Goal: Task Accomplishment & Management: Manage account settings

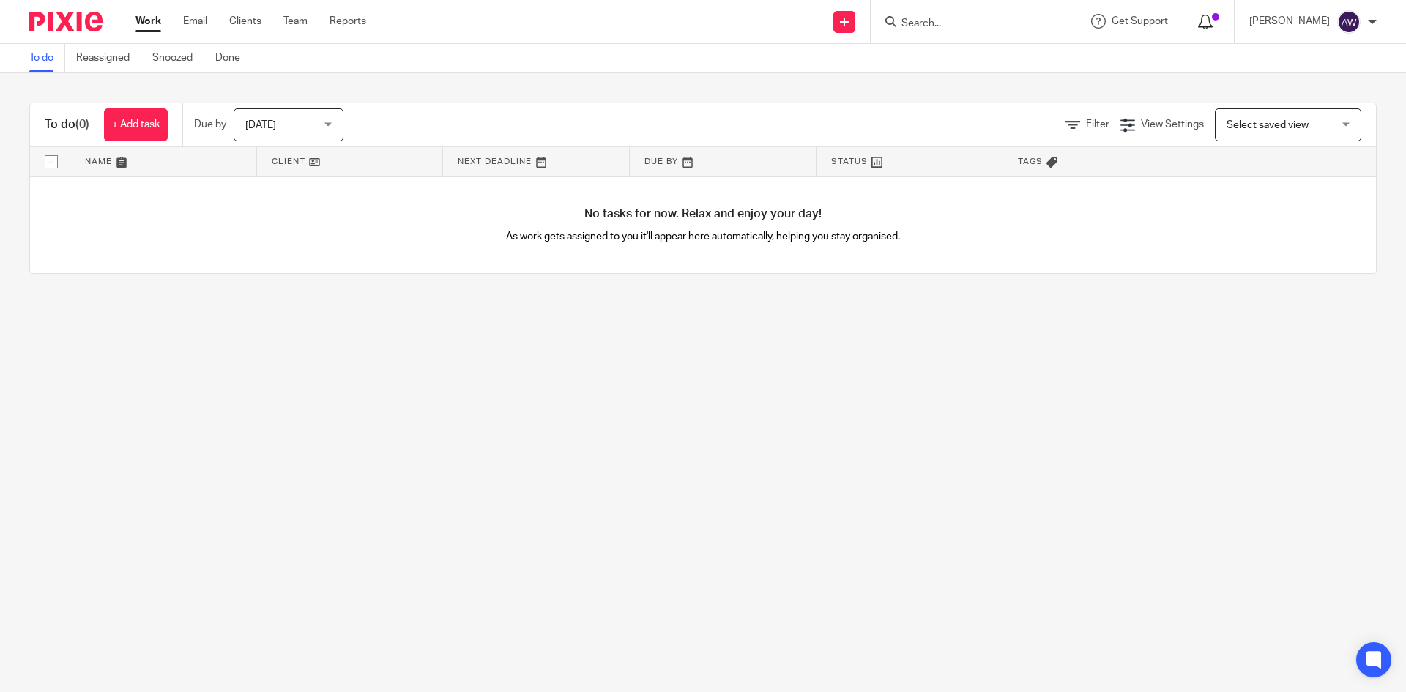
click at [1213, 15] on icon at bounding box center [1205, 22] width 15 height 15
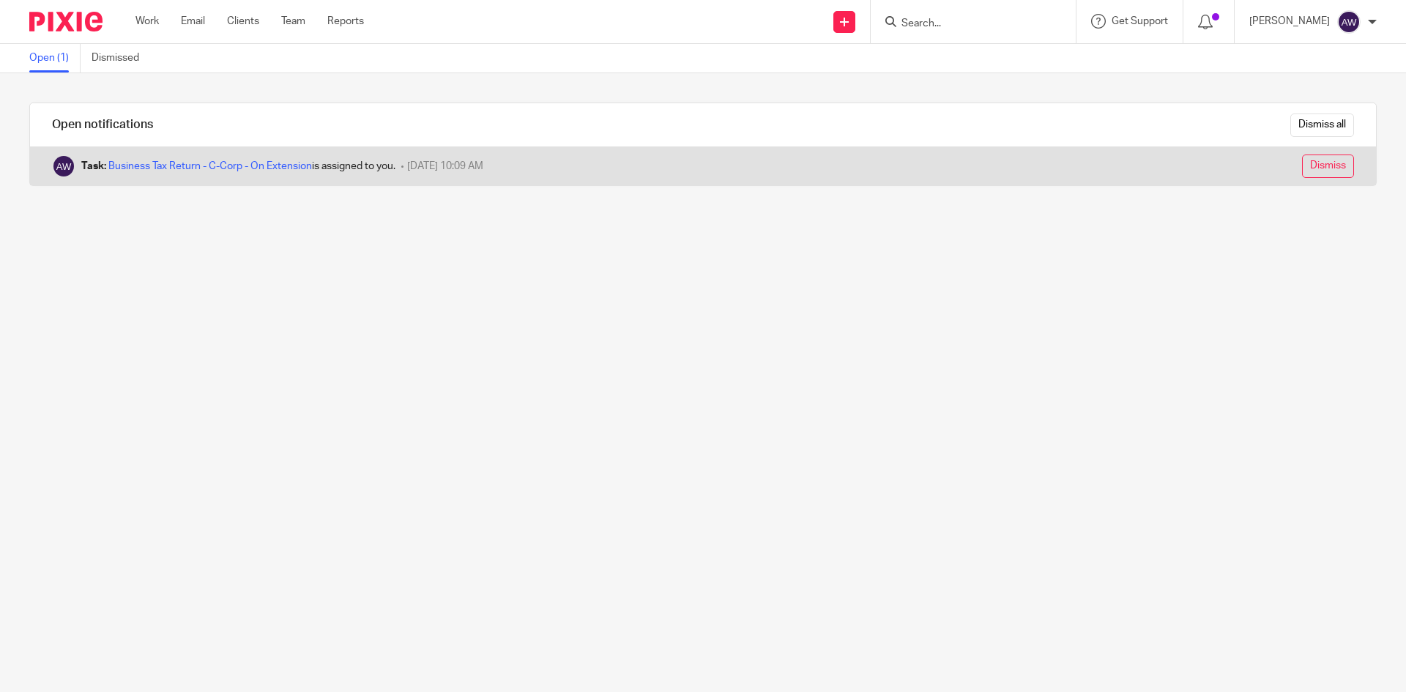
click at [1302, 157] on input "Dismiss" at bounding box center [1328, 166] width 52 height 23
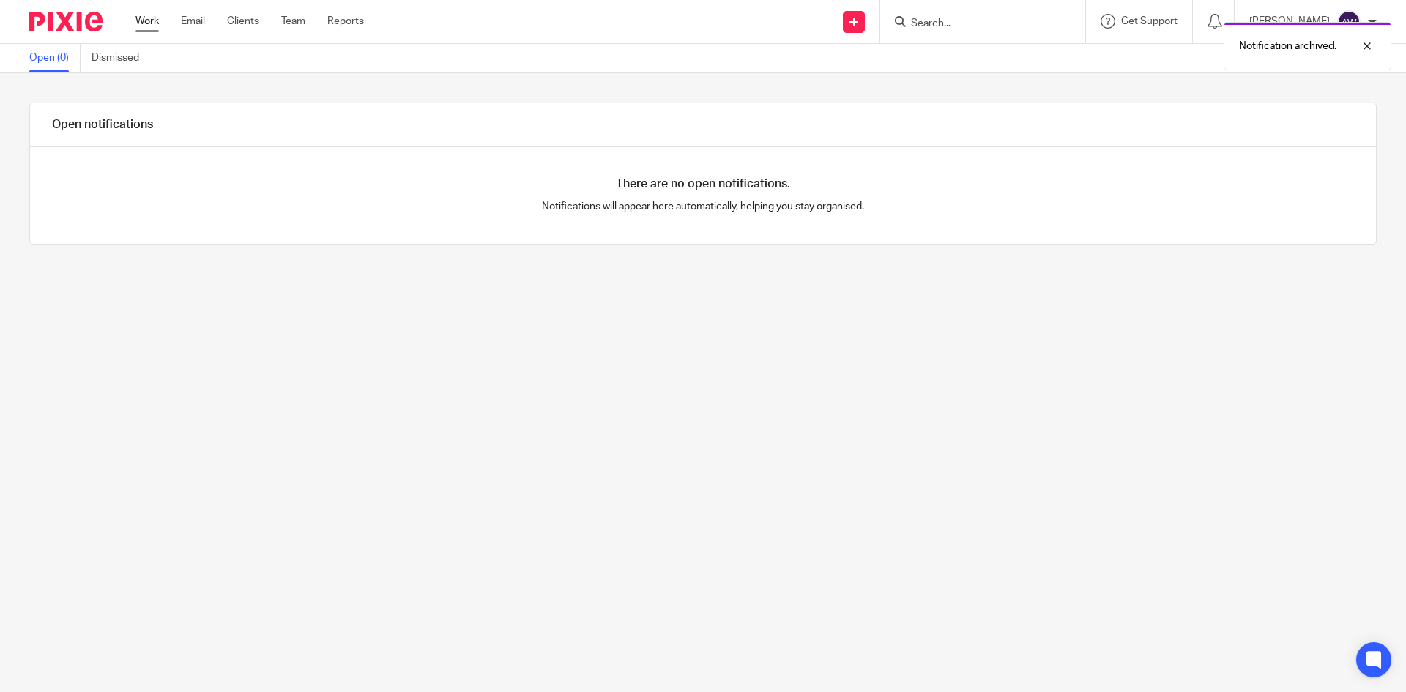
click at [149, 21] on link "Work" at bounding box center [147, 21] width 23 height 15
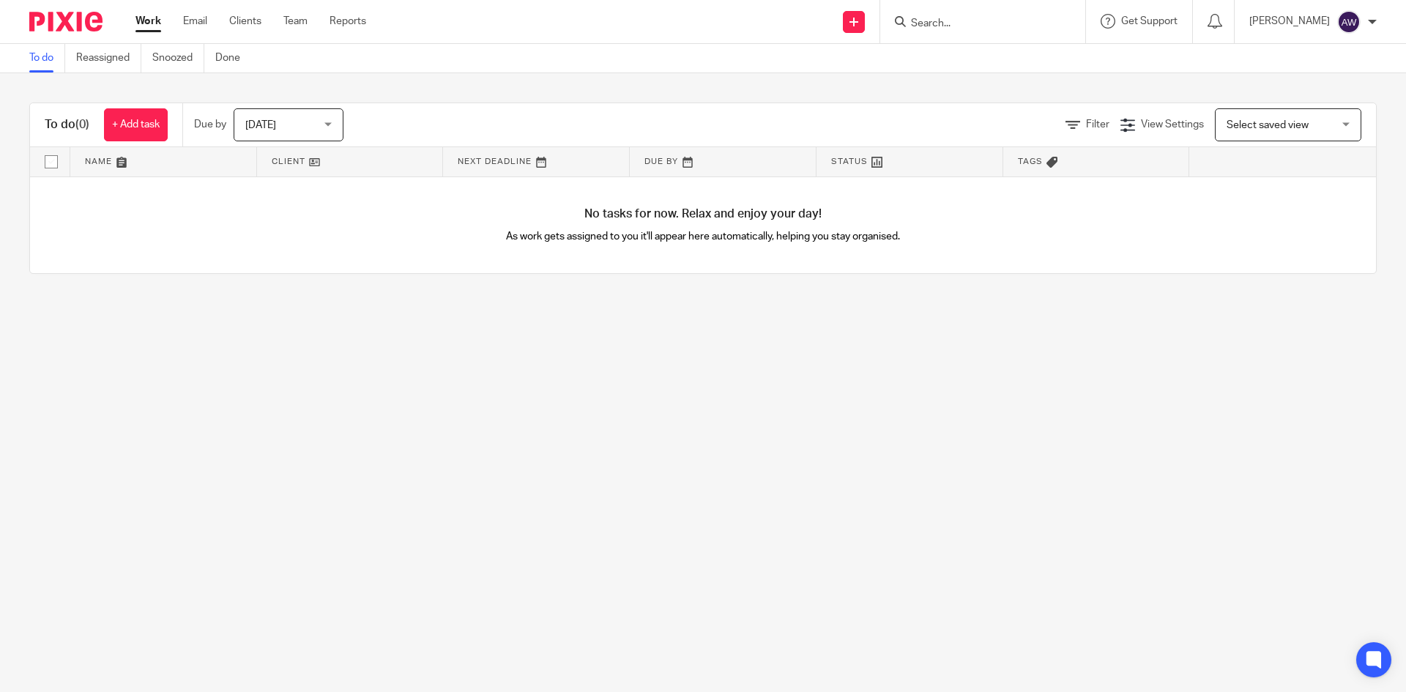
click at [278, 130] on span "[DATE]" at bounding box center [284, 124] width 78 height 31
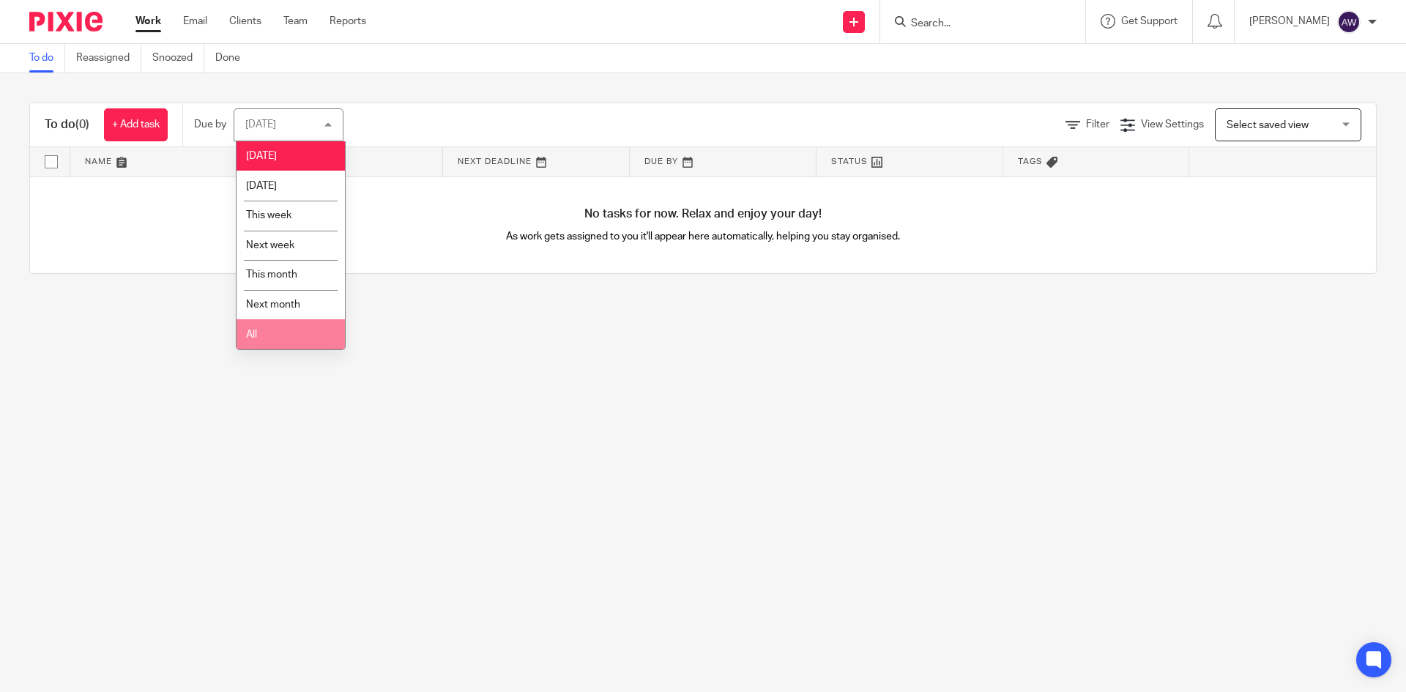
click at [272, 342] on li "All" at bounding box center [291, 334] width 108 height 30
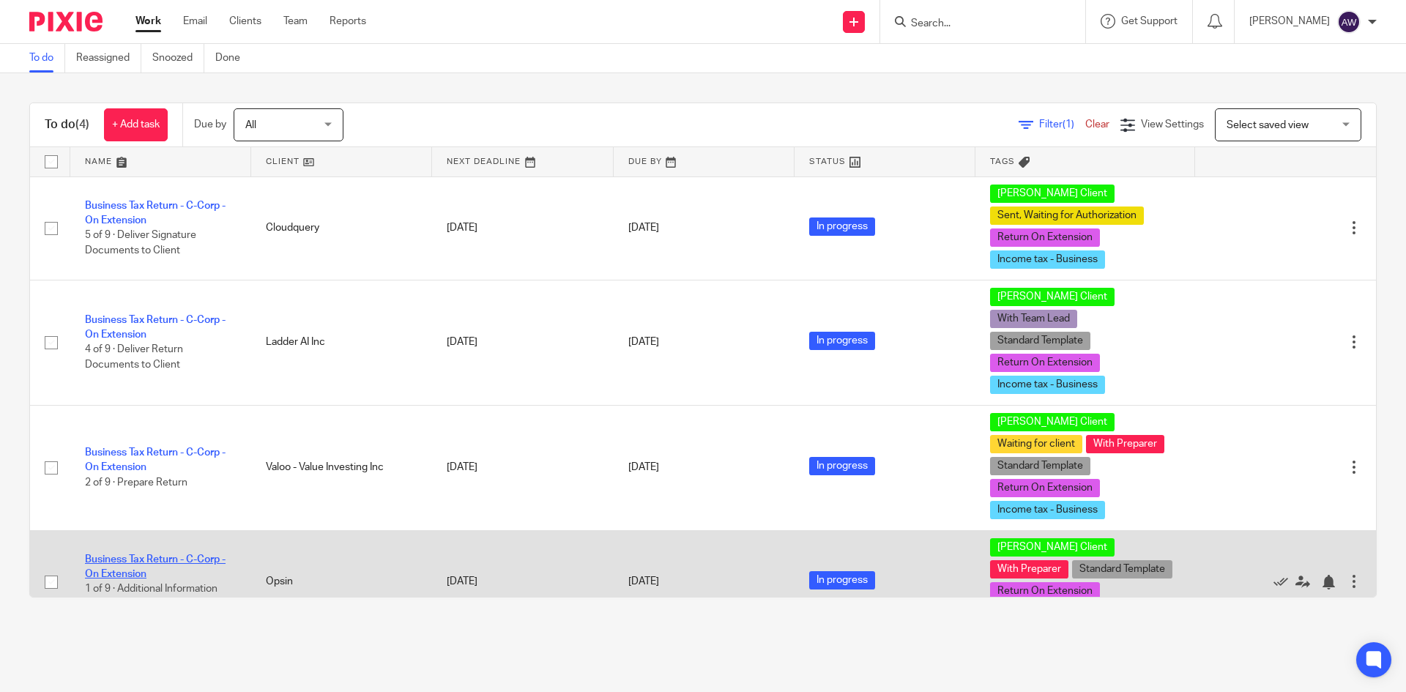
click at [182, 554] on link "Business Tax Return - C-Corp - On Extension" at bounding box center [155, 566] width 141 height 25
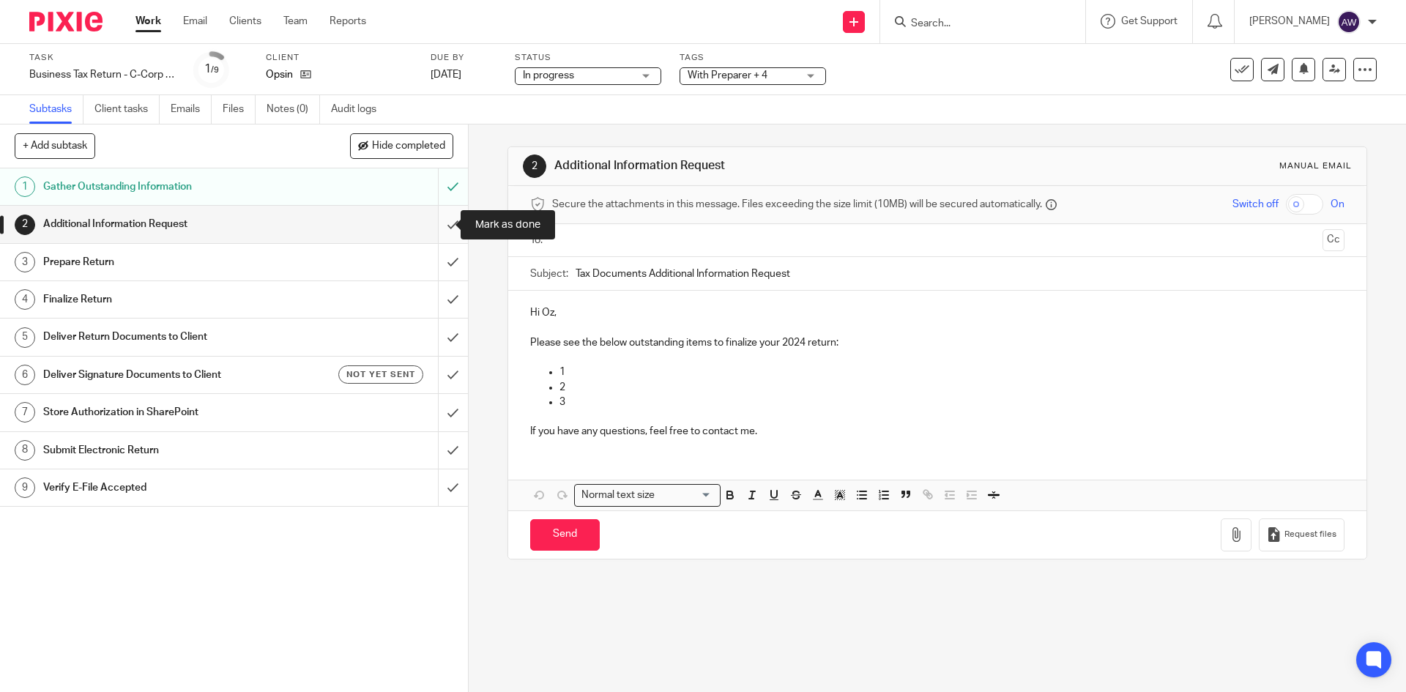
click at [442, 220] on input "submit" at bounding box center [234, 224] width 468 height 37
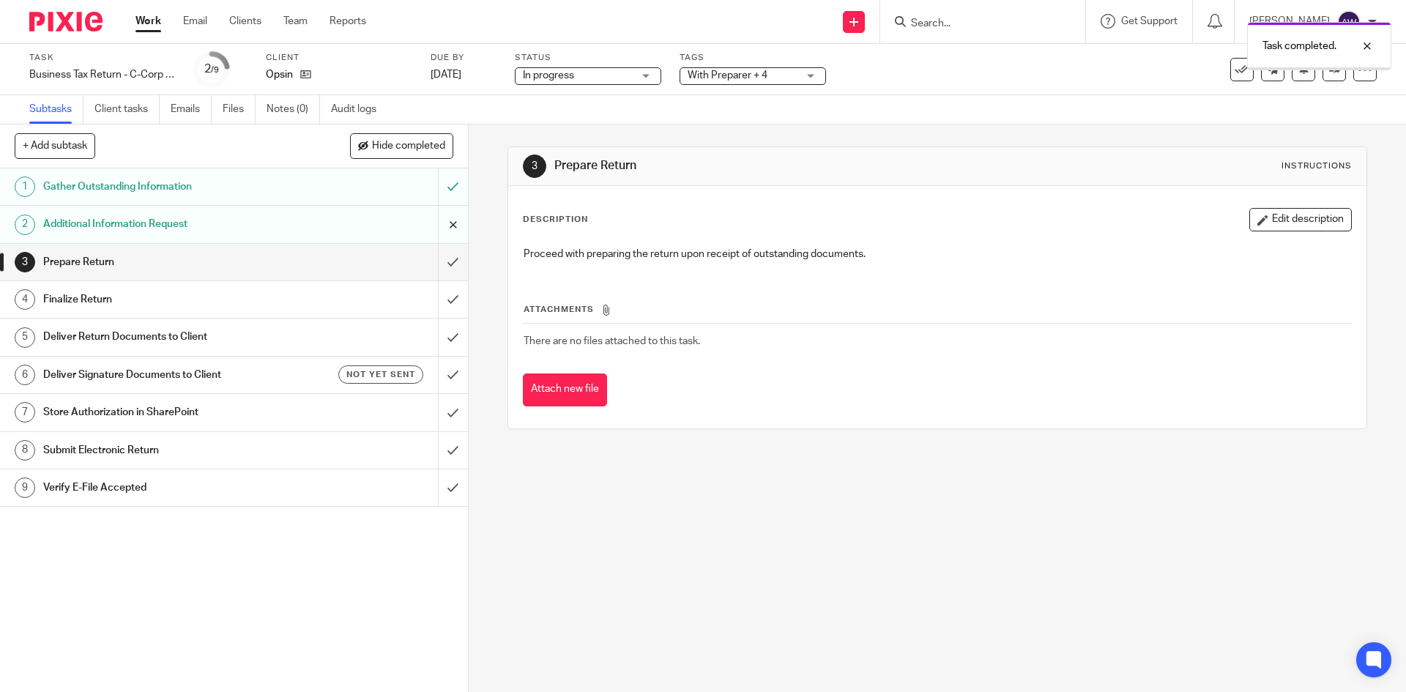
click at [440, 218] on input "submit" at bounding box center [234, 224] width 468 height 37
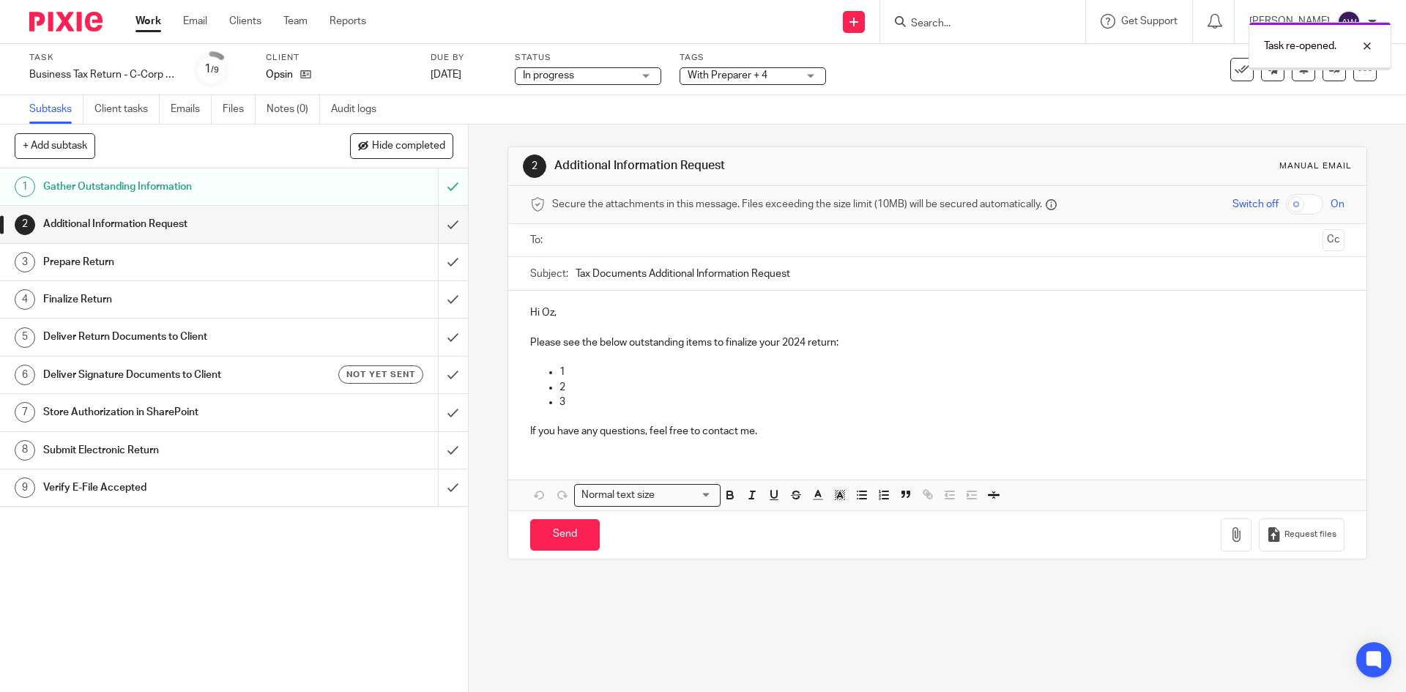
click at [570, 240] on input "text" at bounding box center [936, 240] width 759 height 17
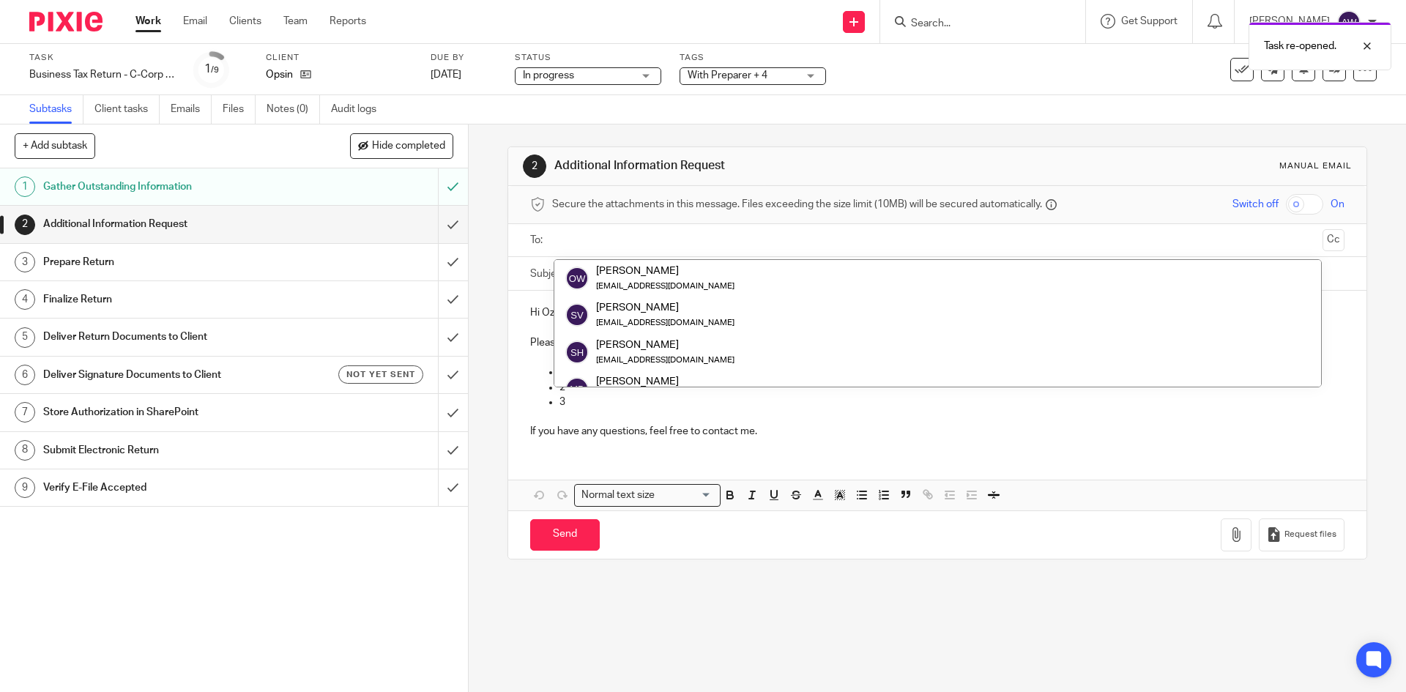
drag, startPoint x: 590, startPoint y: 263, endPoint x: 587, endPoint y: 272, distance: 9.3
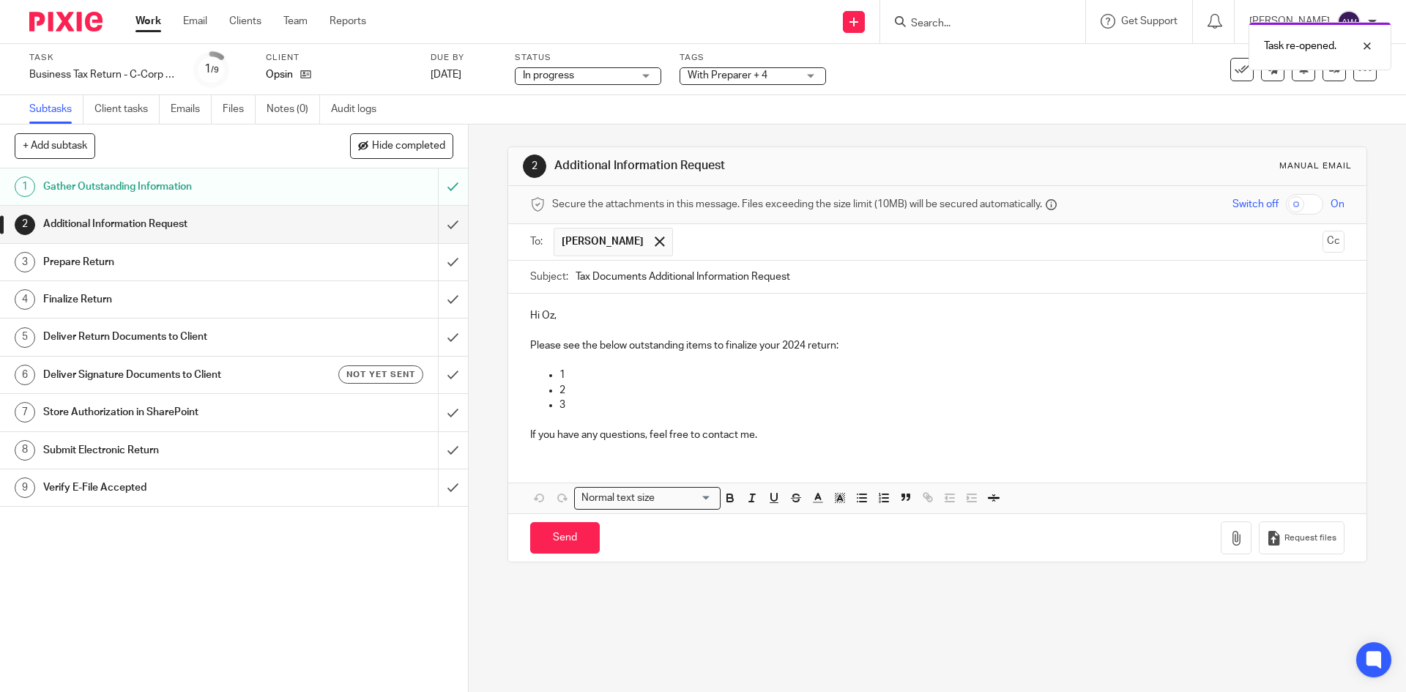
click at [576, 374] on p "1" at bounding box center [952, 375] width 784 height 15
drag, startPoint x: 569, startPoint y: 404, endPoint x: 557, endPoint y: 385, distance: 21.7
click at [557, 385] on ul "1 2 3" at bounding box center [937, 390] width 814 height 45
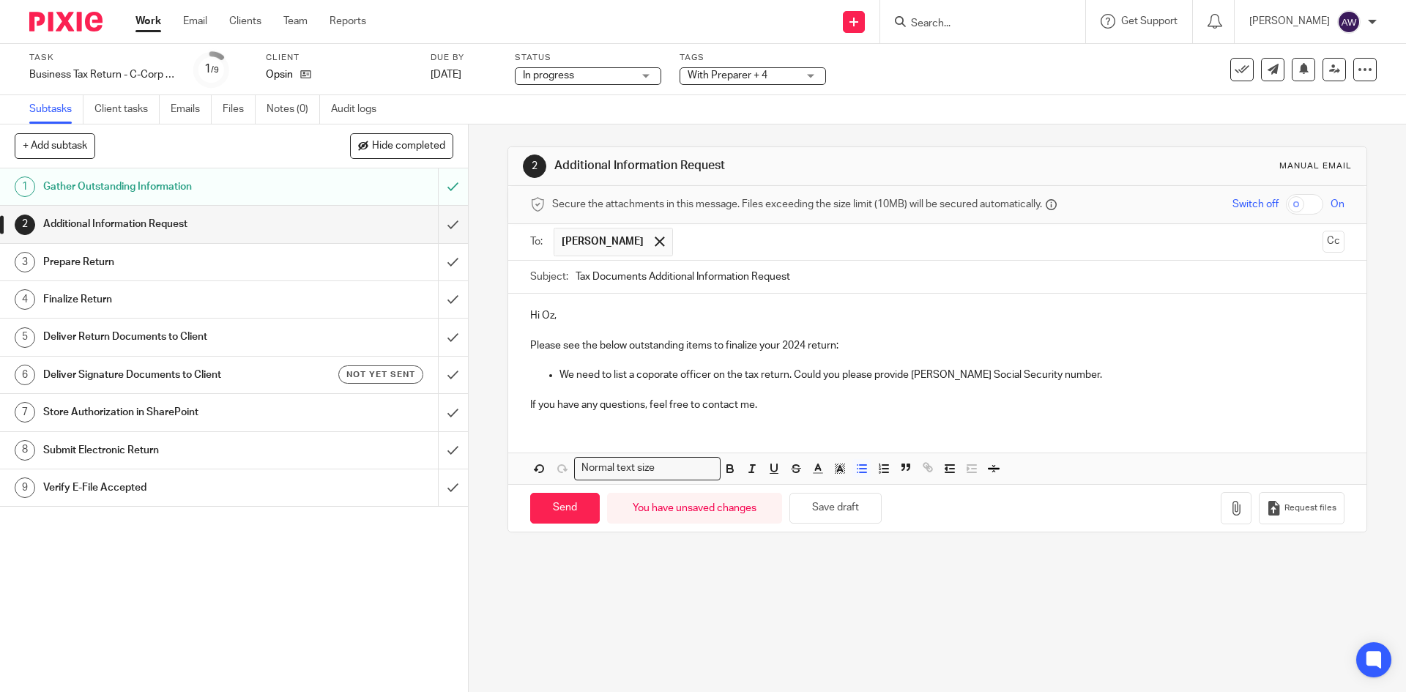
click at [658, 376] on p "We need to list a coporate officer on the tax return. Could you please provide …" at bounding box center [952, 375] width 784 height 15
click at [779, 404] on p "If you have any questions, feel free to contact me." at bounding box center [937, 405] width 814 height 15
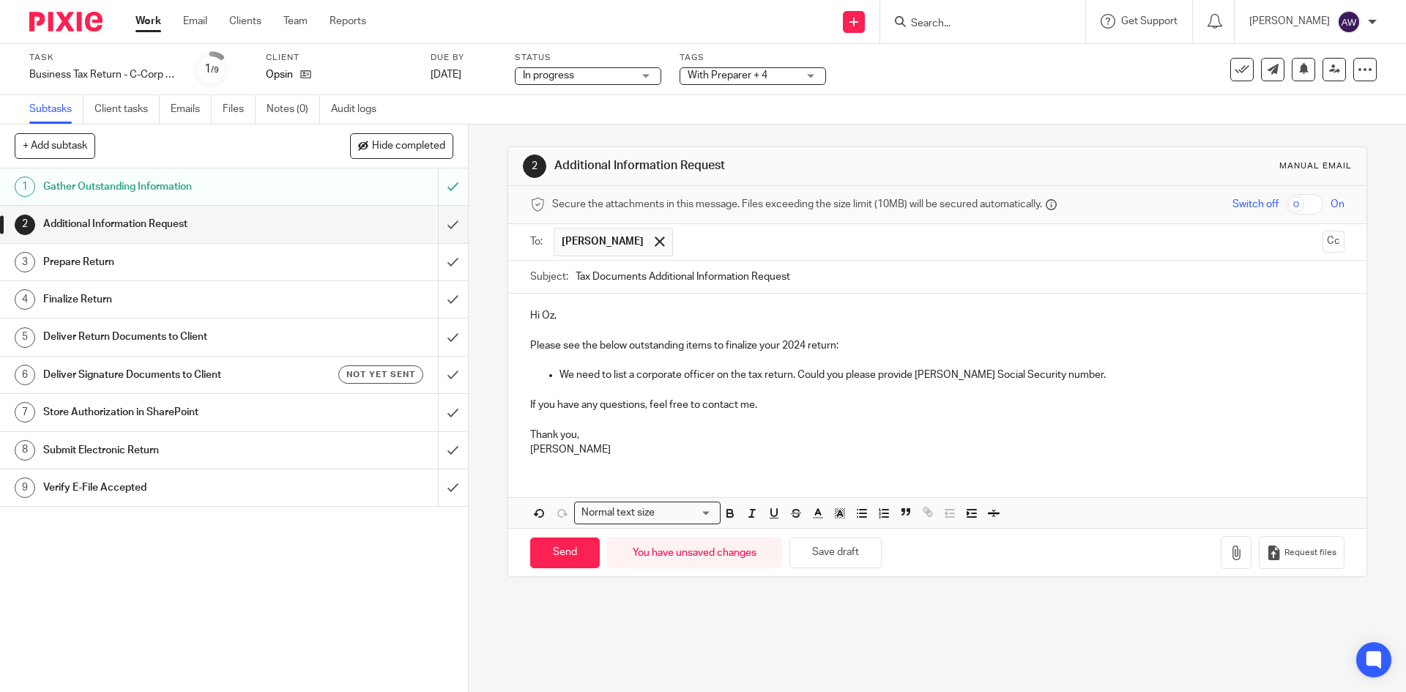
click at [838, 261] on input "Tax Documents Additional Information Request" at bounding box center [960, 277] width 768 height 33
type input "Tax Documents Additional Information Request - Opsin Inc."
click at [947, 370] on p "We need to list a corporate officer on the tax return. Could you please provide…" at bounding box center [952, 375] width 784 height 15
click at [946, 372] on p "We need to list a corporate officer on the tax return. Could you please provide…" at bounding box center [952, 375] width 784 height 15
drag, startPoint x: 946, startPoint y: 374, endPoint x: 931, endPoint y: 417, distance: 44.9
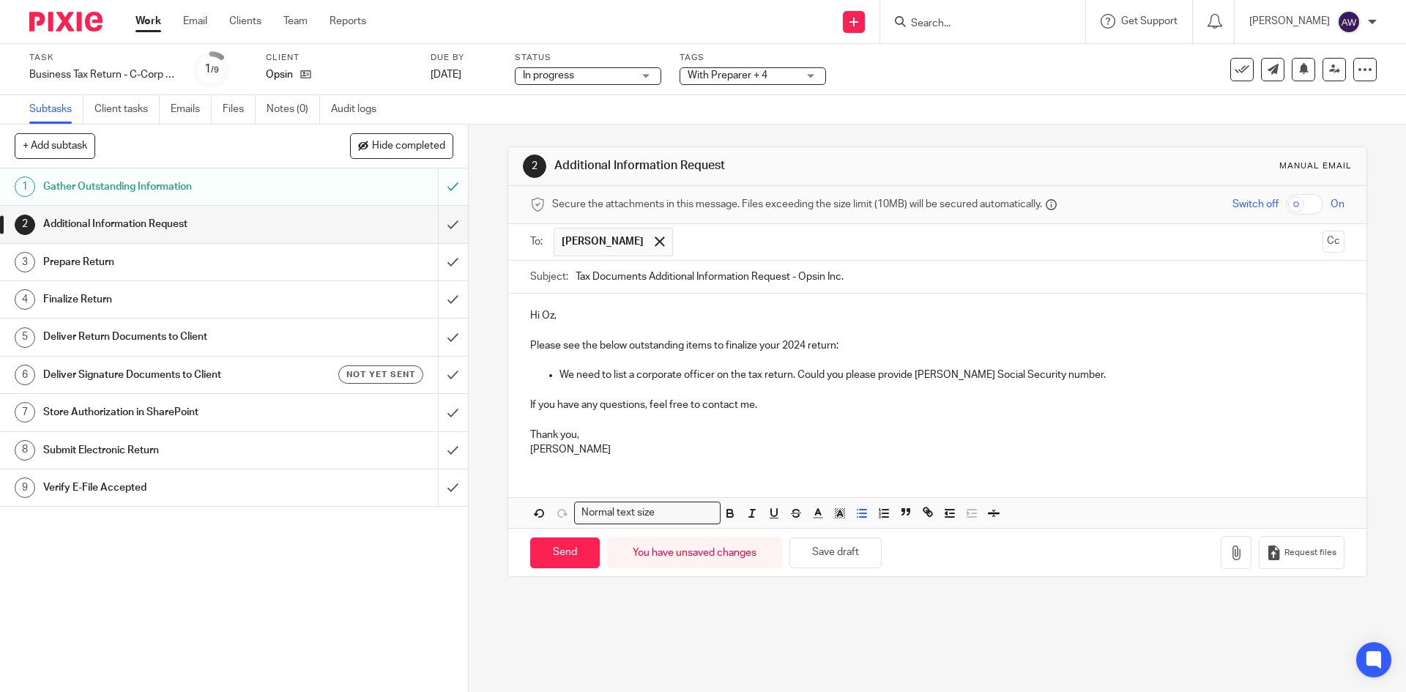
click at [922, 417] on p at bounding box center [937, 419] width 814 height 15
click at [569, 550] on input "Send" at bounding box center [565, 553] width 70 height 31
type input "Sent"
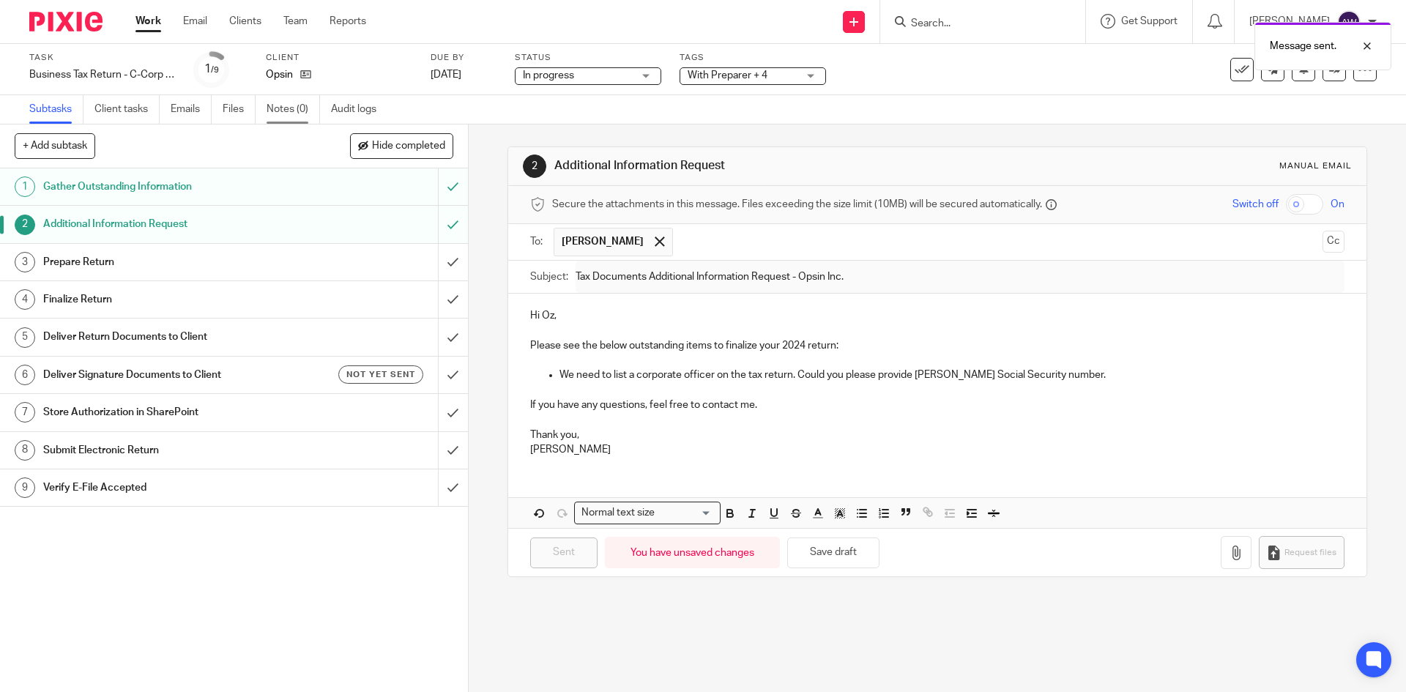
click at [291, 114] on link "Notes (0)" at bounding box center [293, 109] width 53 height 29
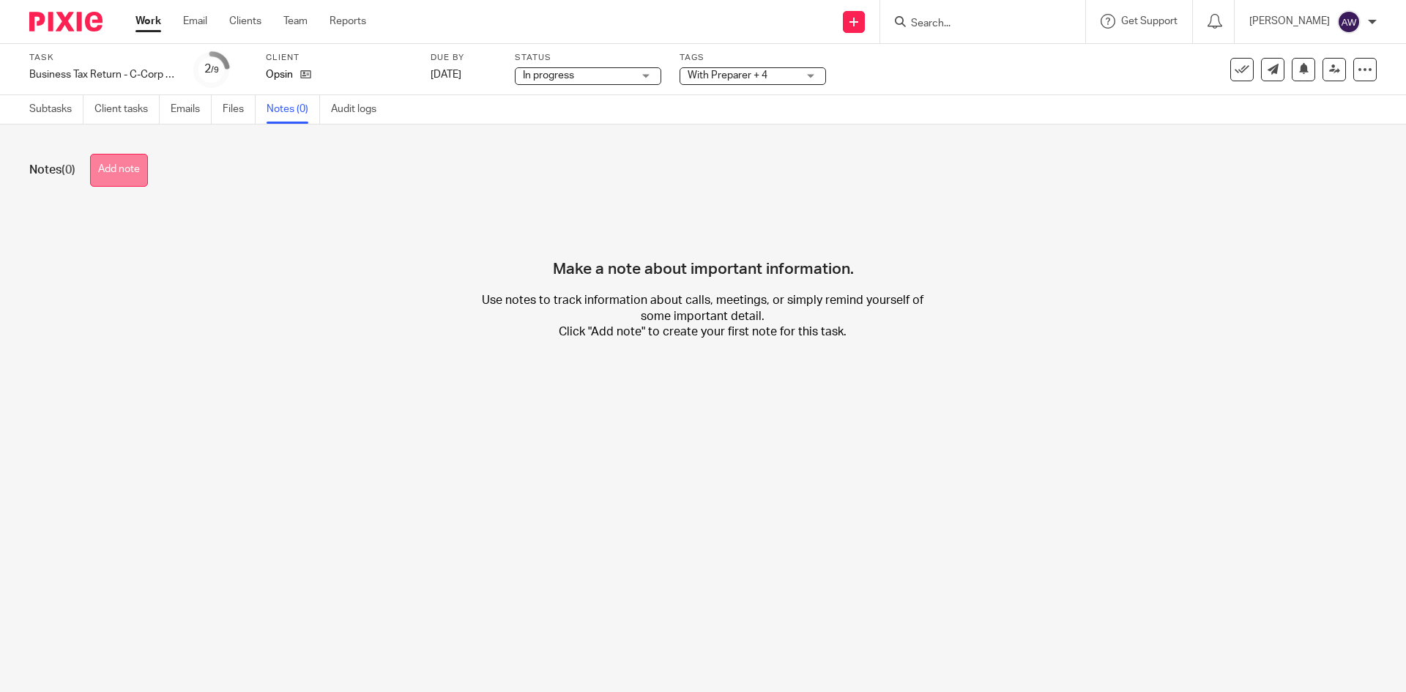
click at [111, 160] on button "Add note" at bounding box center [119, 170] width 58 height 33
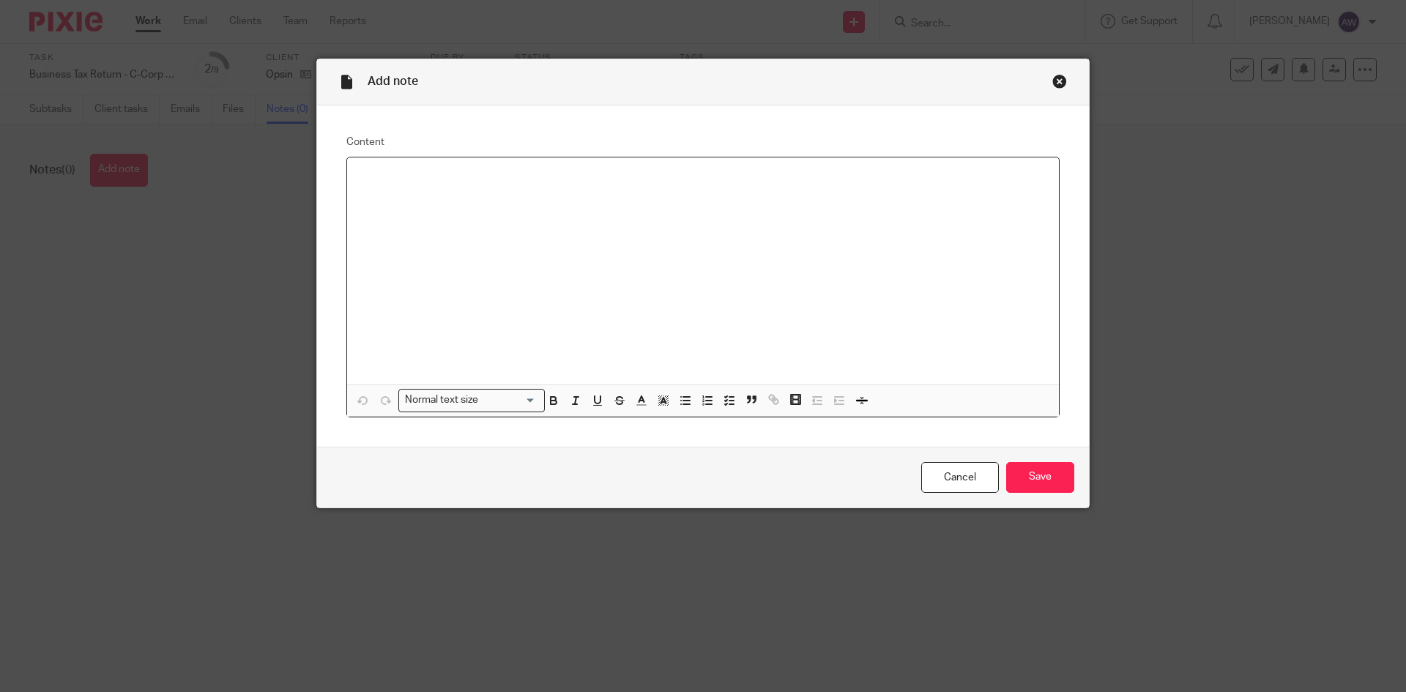
click at [480, 248] on div at bounding box center [703, 270] width 712 height 227
click at [1021, 483] on input "Save" at bounding box center [1040, 477] width 68 height 31
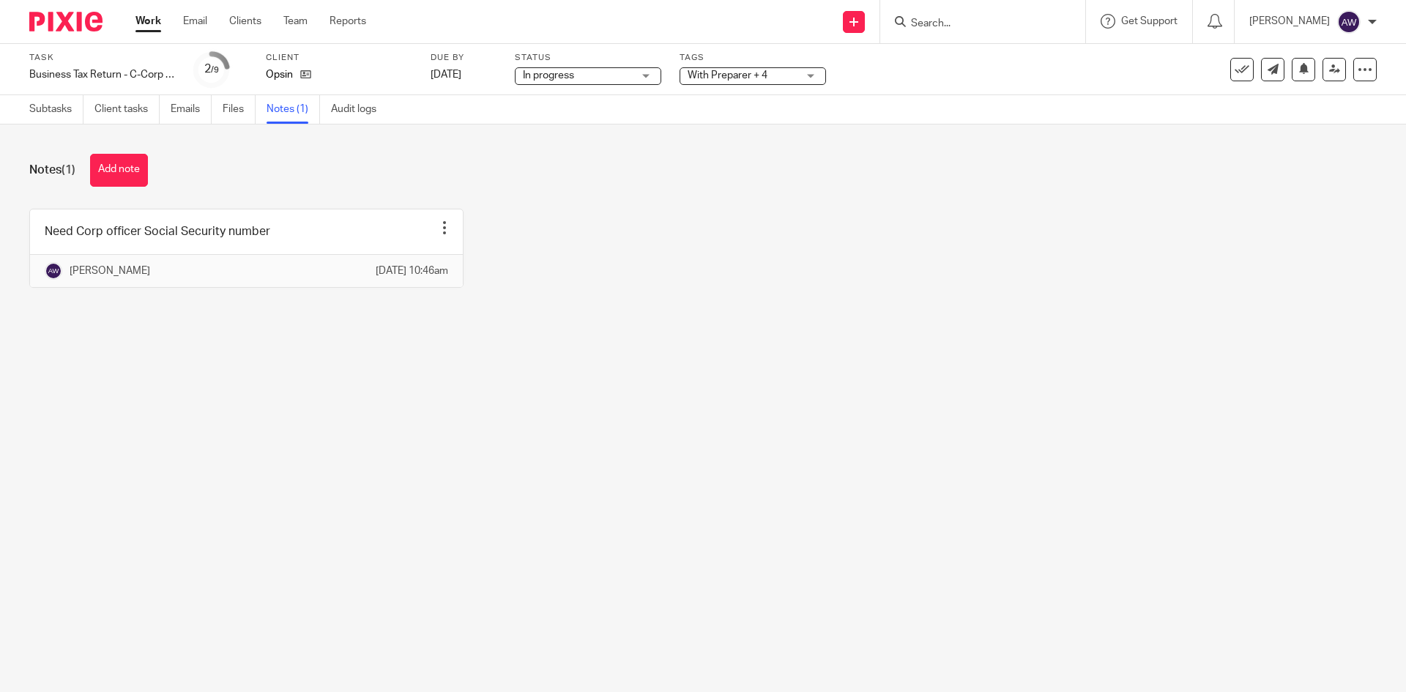
click at [146, 29] on link "Work" at bounding box center [149, 21] width 26 height 15
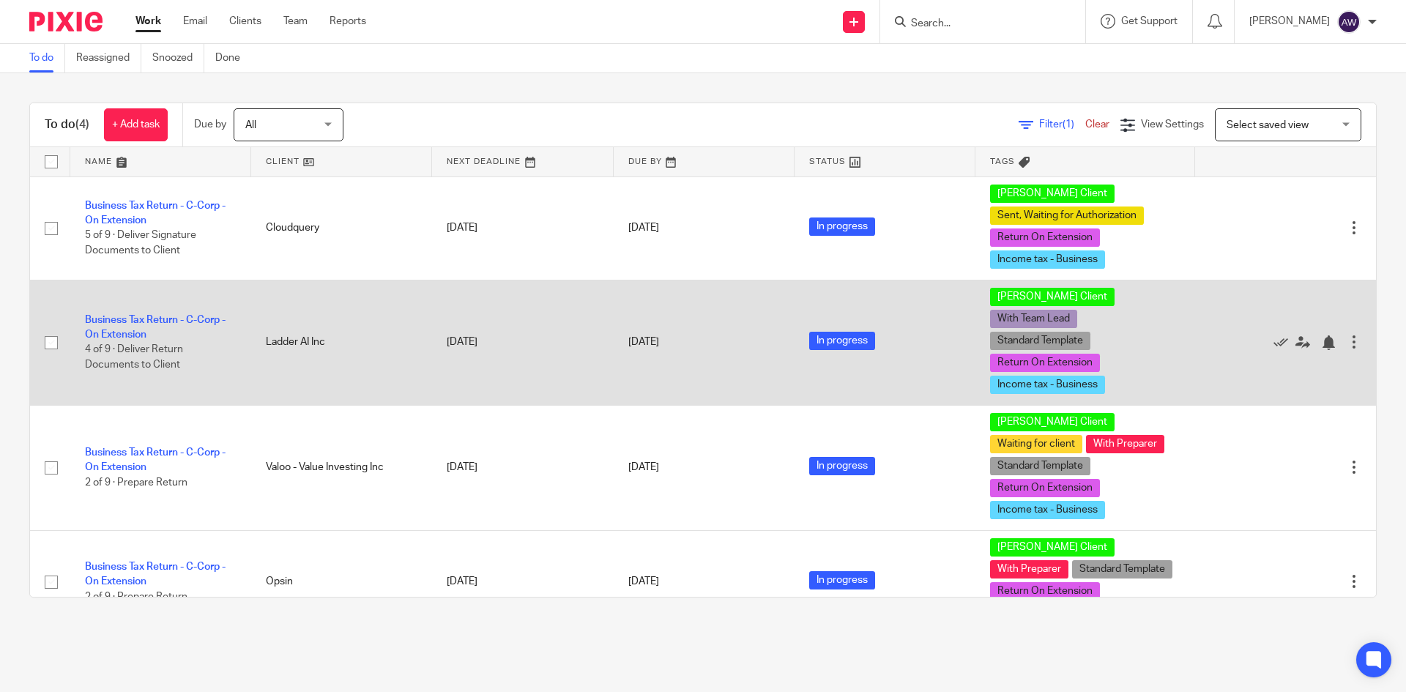
click at [163, 319] on td "Business Tax Return - C-Corp - On Extension 4 of 9 · Deliver Return Documents t…" at bounding box center [160, 342] width 181 height 125
click at [166, 315] on link "Business Tax Return - C-Corp - On Extension" at bounding box center [155, 327] width 141 height 25
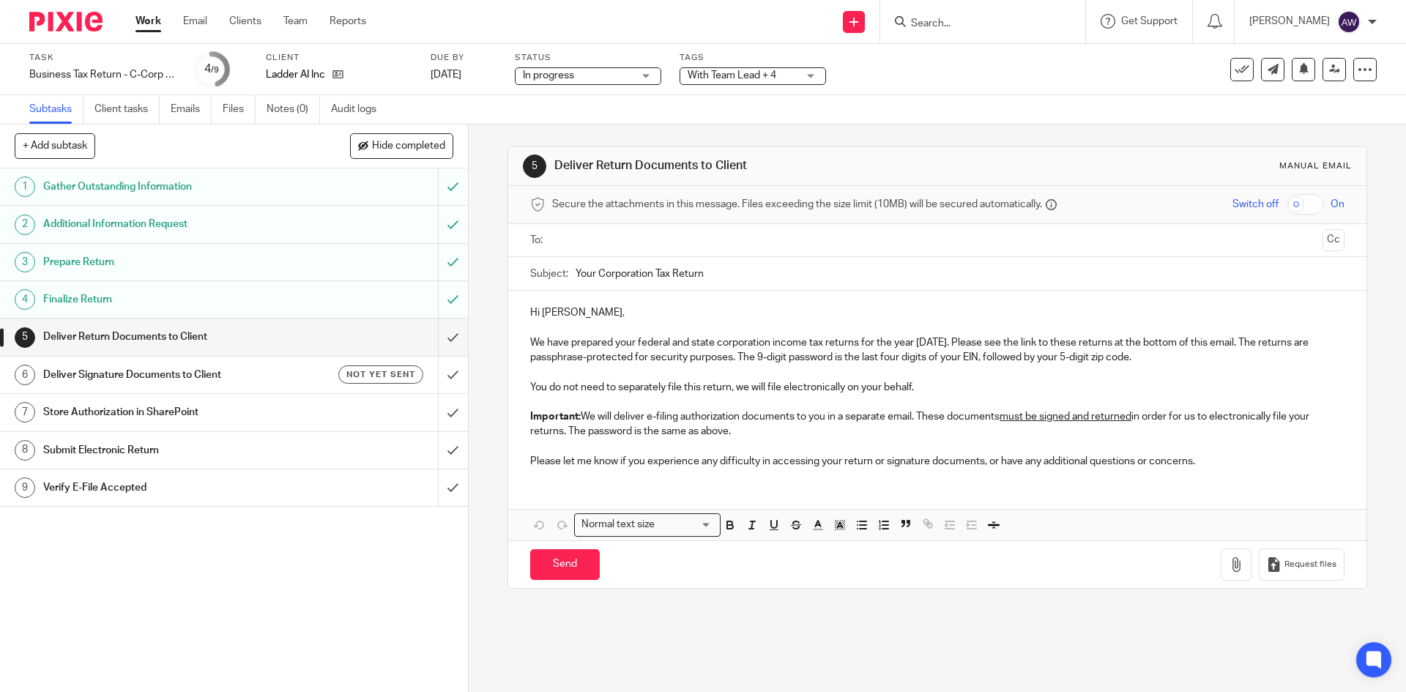
click at [267, 117] on ul "Subtasks Client tasks Emails Files Notes (0) Audit logs" at bounding box center [213, 109] width 369 height 29
click at [275, 113] on link "Notes (0)" at bounding box center [293, 109] width 53 height 29
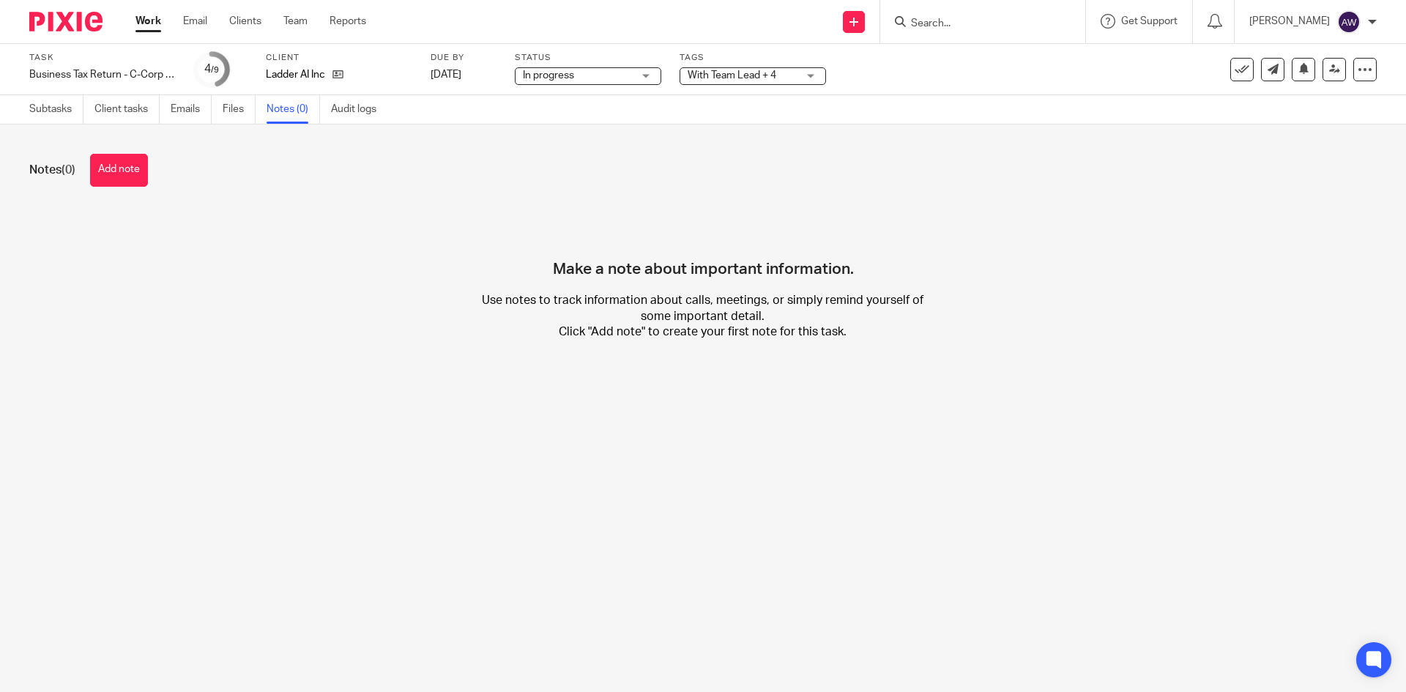
click at [127, 190] on div "Notes (0) Add note Make a note about important information. Use notes to track …" at bounding box center [703, 258] width 1406 height 267
click at [127, 179] on button "Add note" at bounding box center [119, 170] width 58 height 33
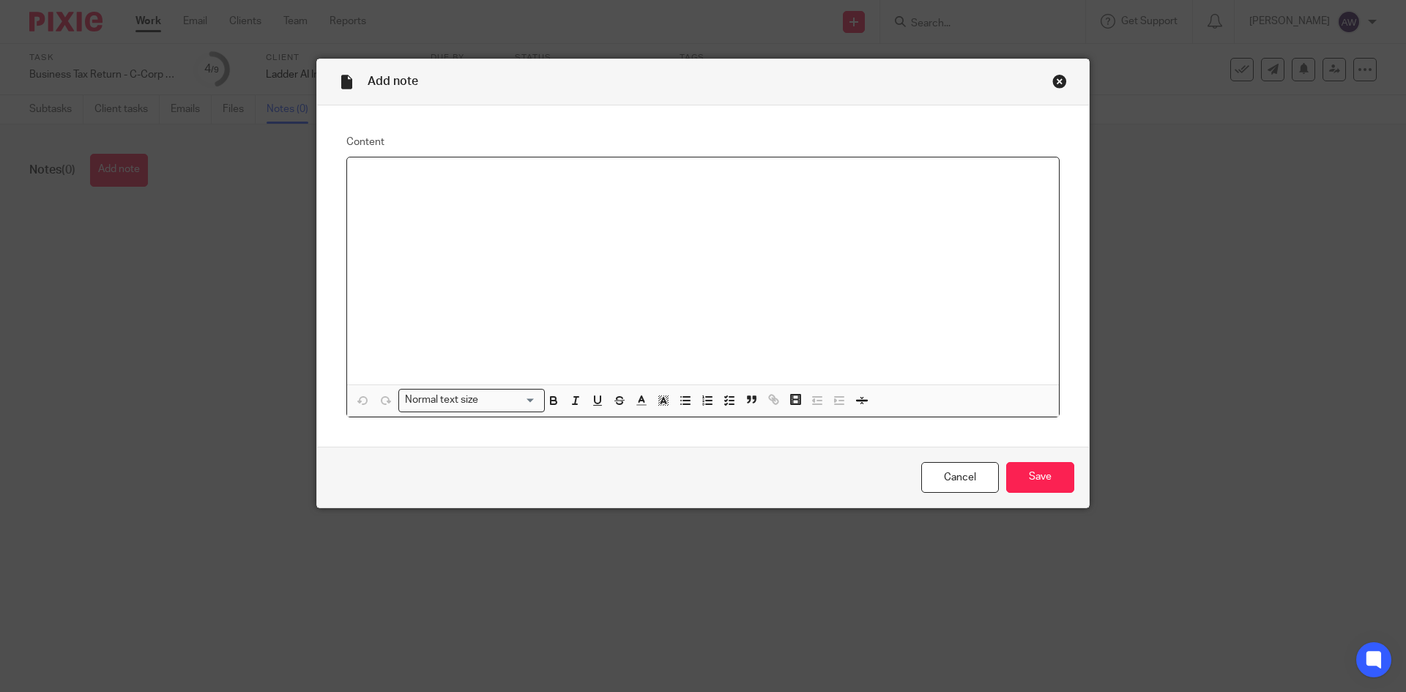
click at [472, 247] on div at bounding box center [703, 270] width 712 height 227
click at [1055, 465] on input "Save" at bounding box center [1040, 477] width 68 height 31
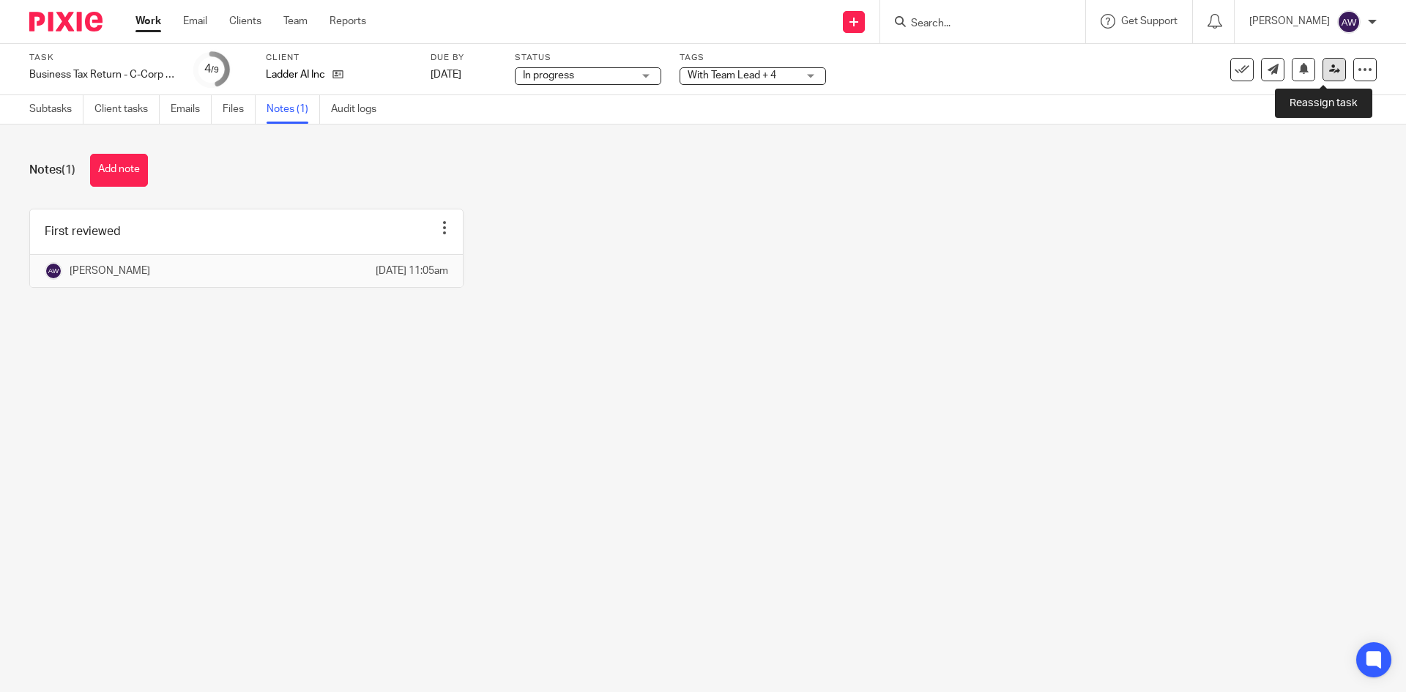
click at [1329, 73] on icon at bounding box center [1334, 69] width 11 height 11
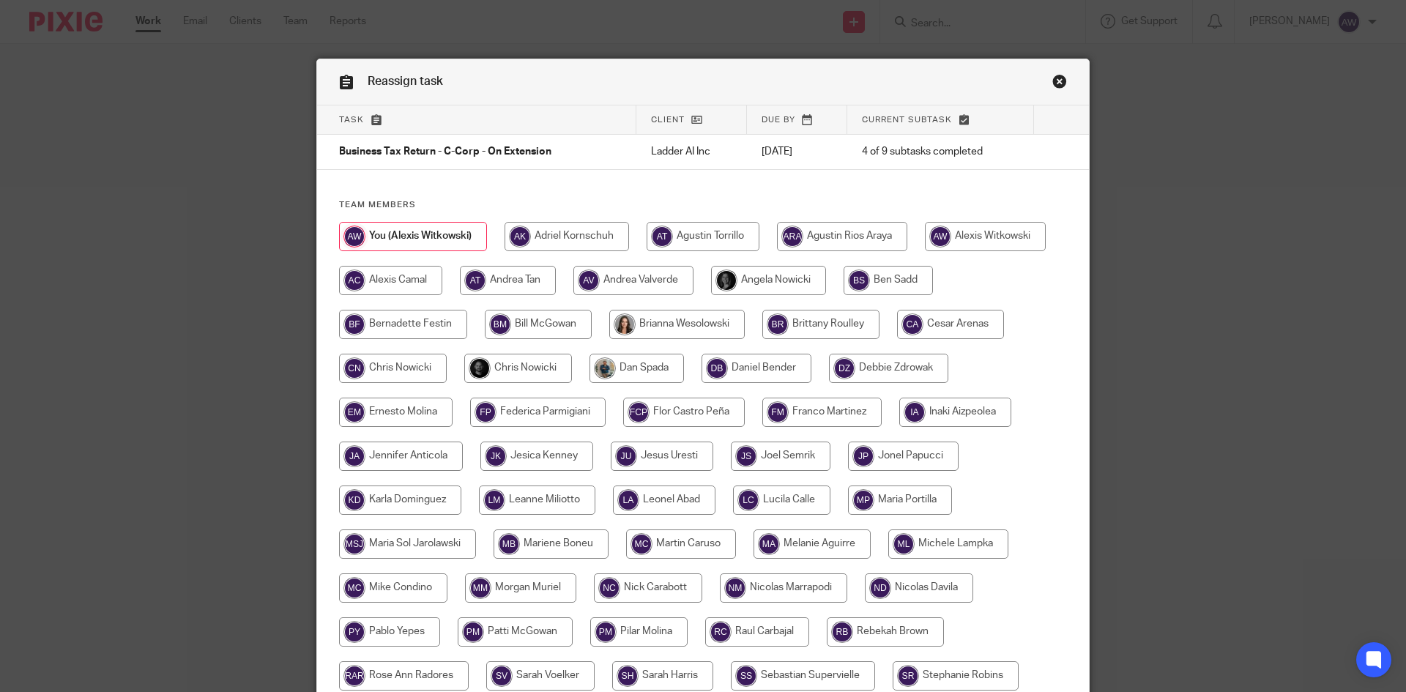
click at [520, 374] on input "radio" at bounding box center [518, 368] width 108 height 29
radio input "true"
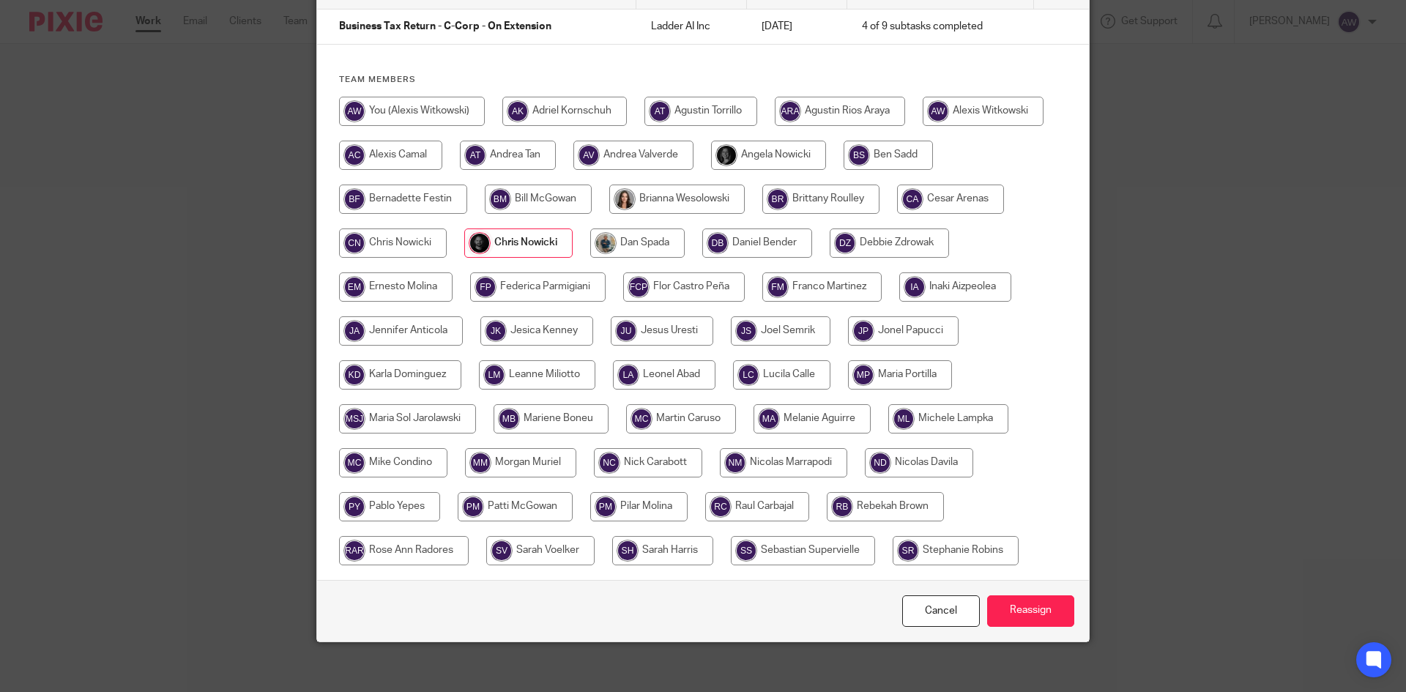
scroll to position [134, 0]
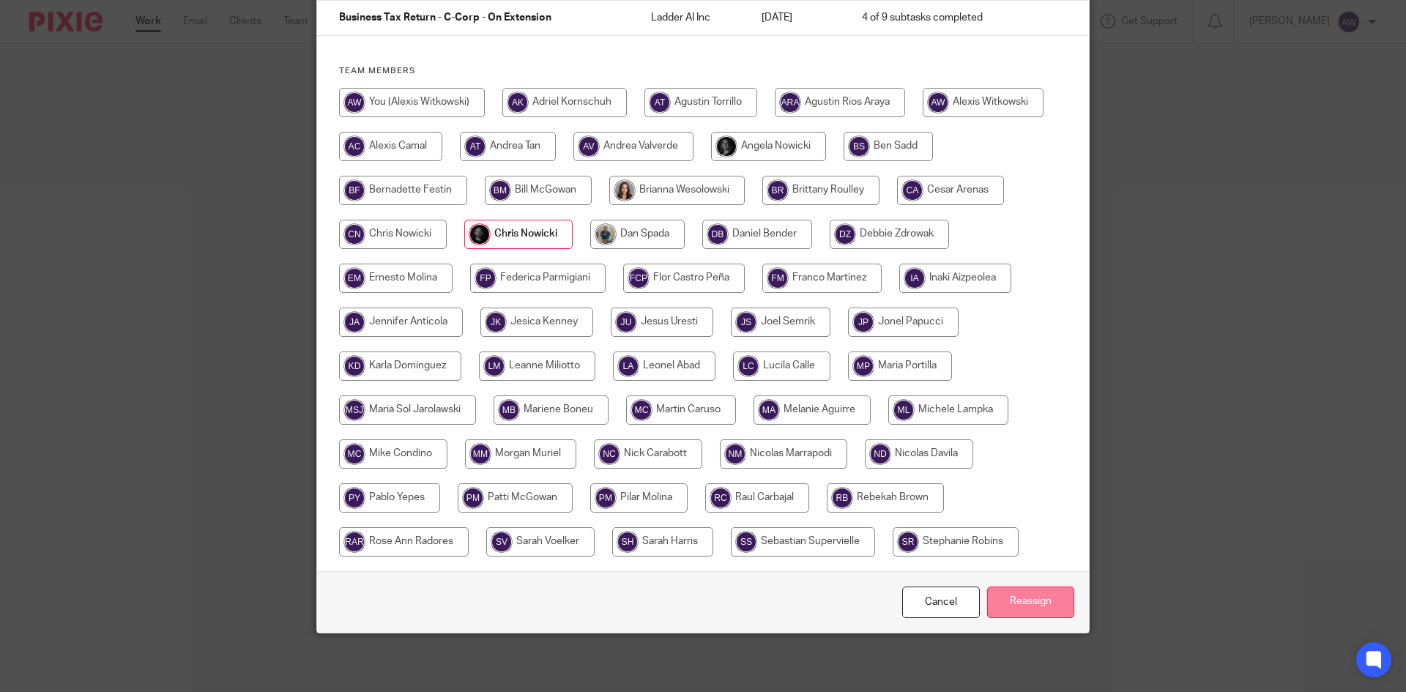
click at [1055, 602] on input "Reassign" at bounding box center [1030, 602] width 87 height 31
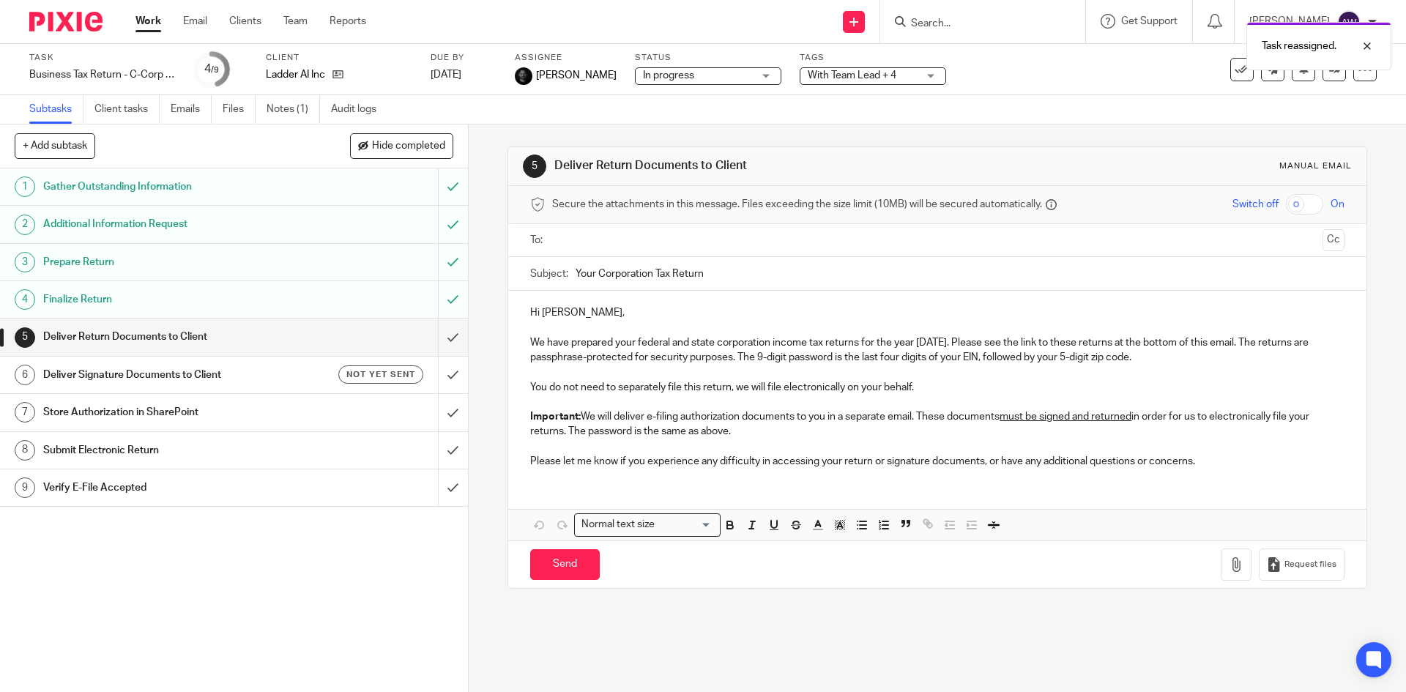
click at [163, 10] on div "Work Email Clients Team Reports Work Email Clients Team Reports Settings" at bounding box center [254, 21] width 267 height 43
click at [160, 13] on div "Work Email Clients Team Reports Work Email Clients Team Reports Settings" at bounding box center [254, 21] width 267 height 43
click at [153, 19] on link "Work" at bounding box center [149, 21] width 26 height 15
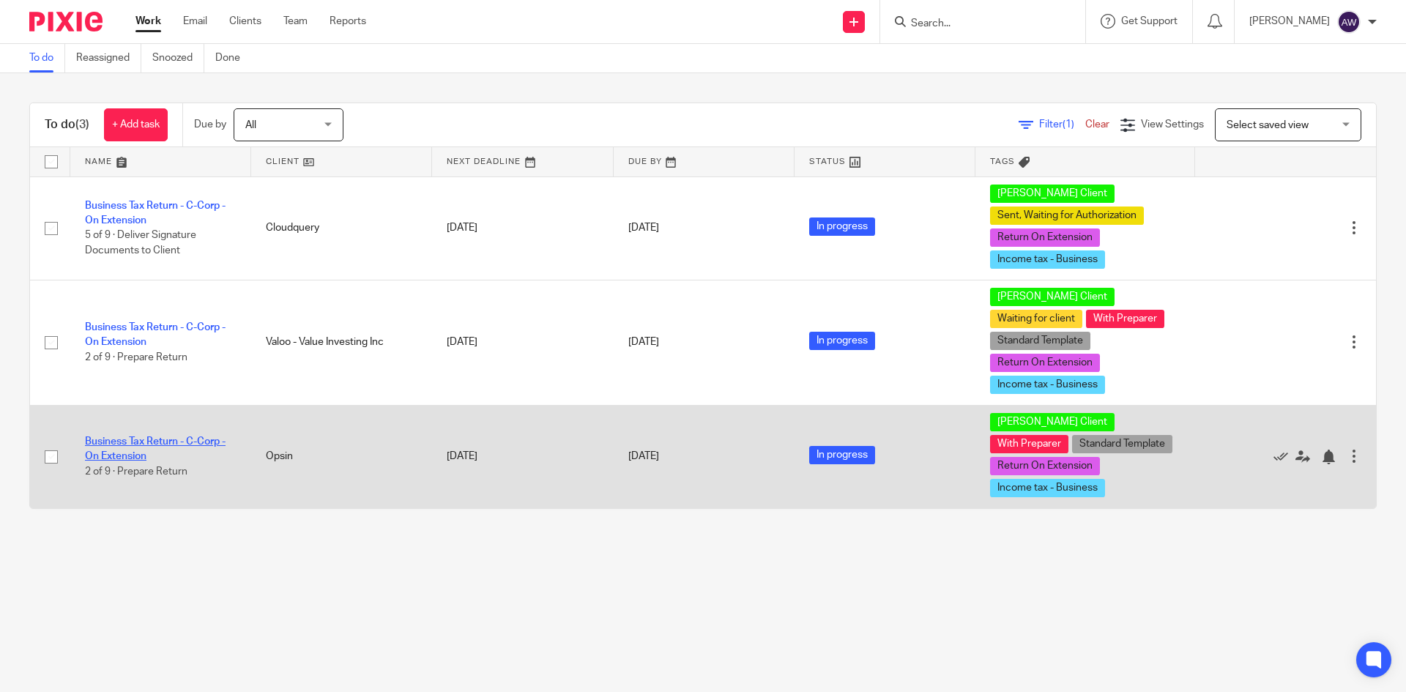
click at [175, 437] on link "Business Tax Return - C-Corp - On Extension" at bounding box center [155, 449] width 141 height 25
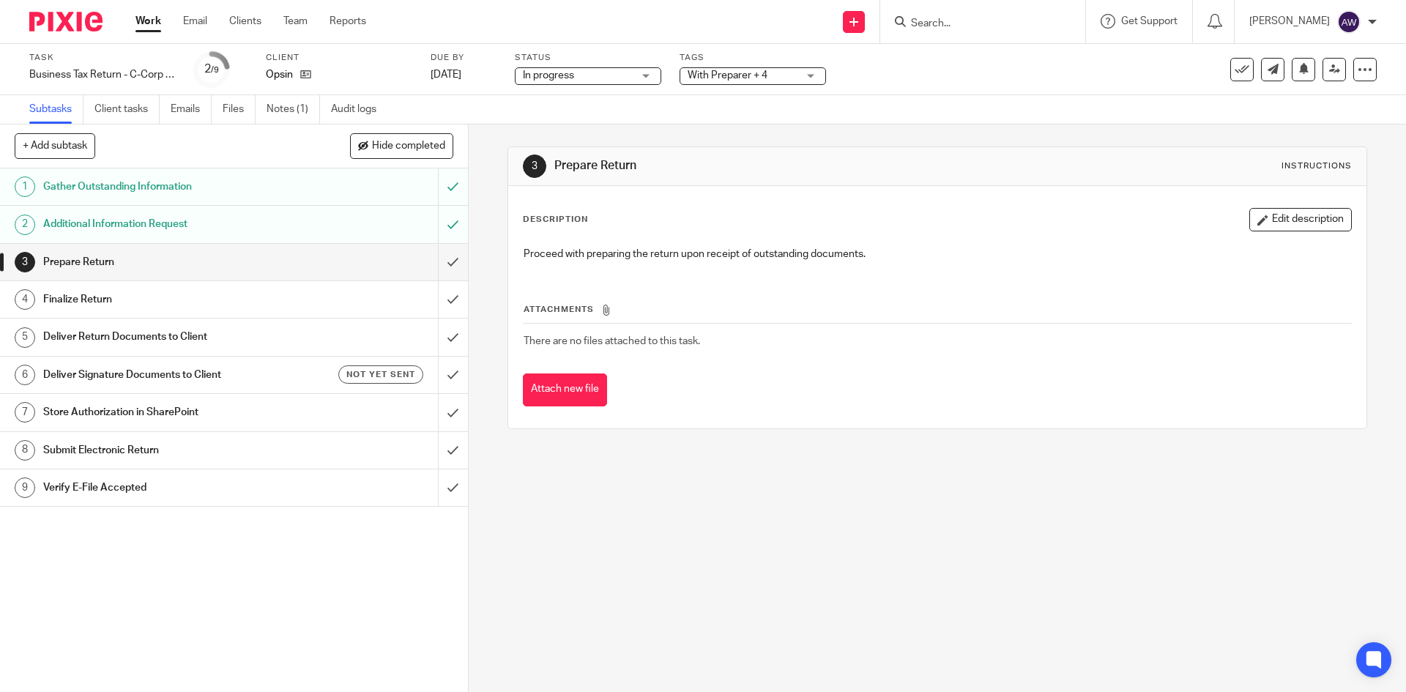
click at [804, 78] on div "With Preparer + 4" at bounding box center [753, 76] width 146 height 18
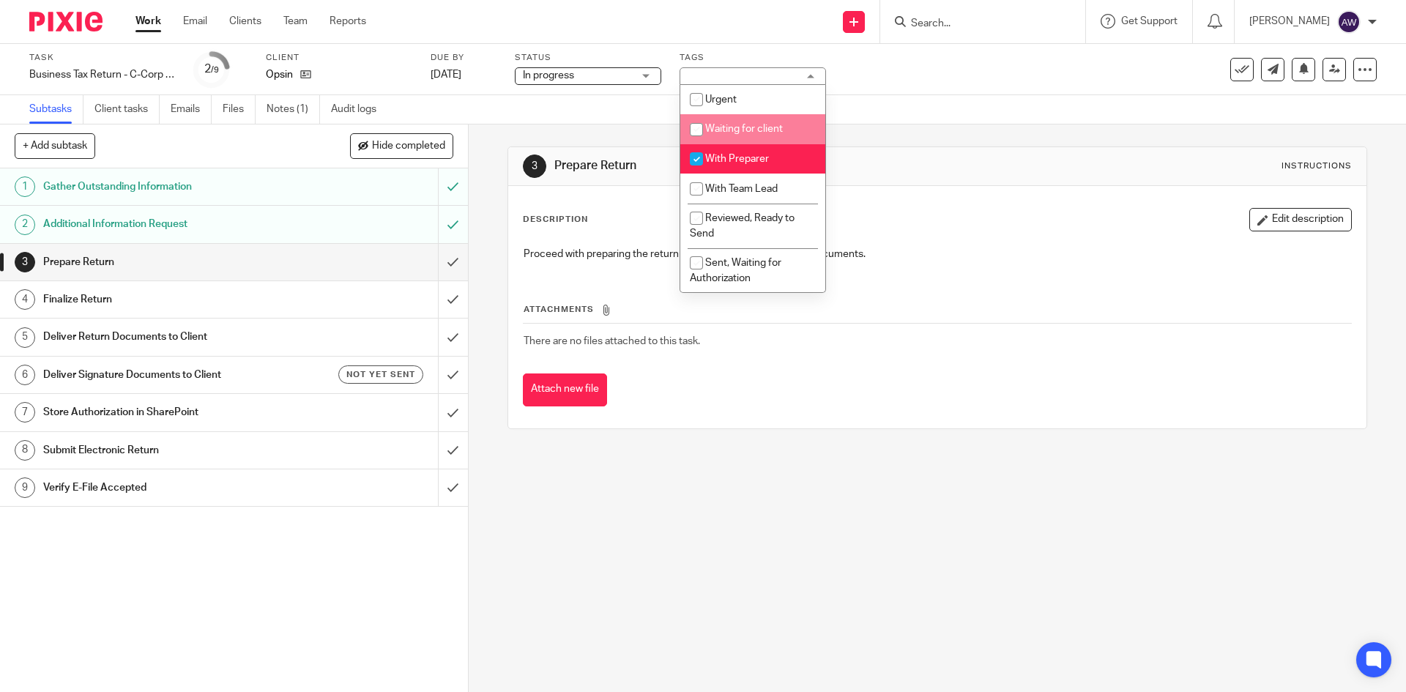
click at [770, 133] on span "Waiting for client" at bounding box center [744, 129] width 78 height 10
checkbox input "true"
click at [157, 28] on link "Work" at bounding box center [149, 21] width 26 height 15
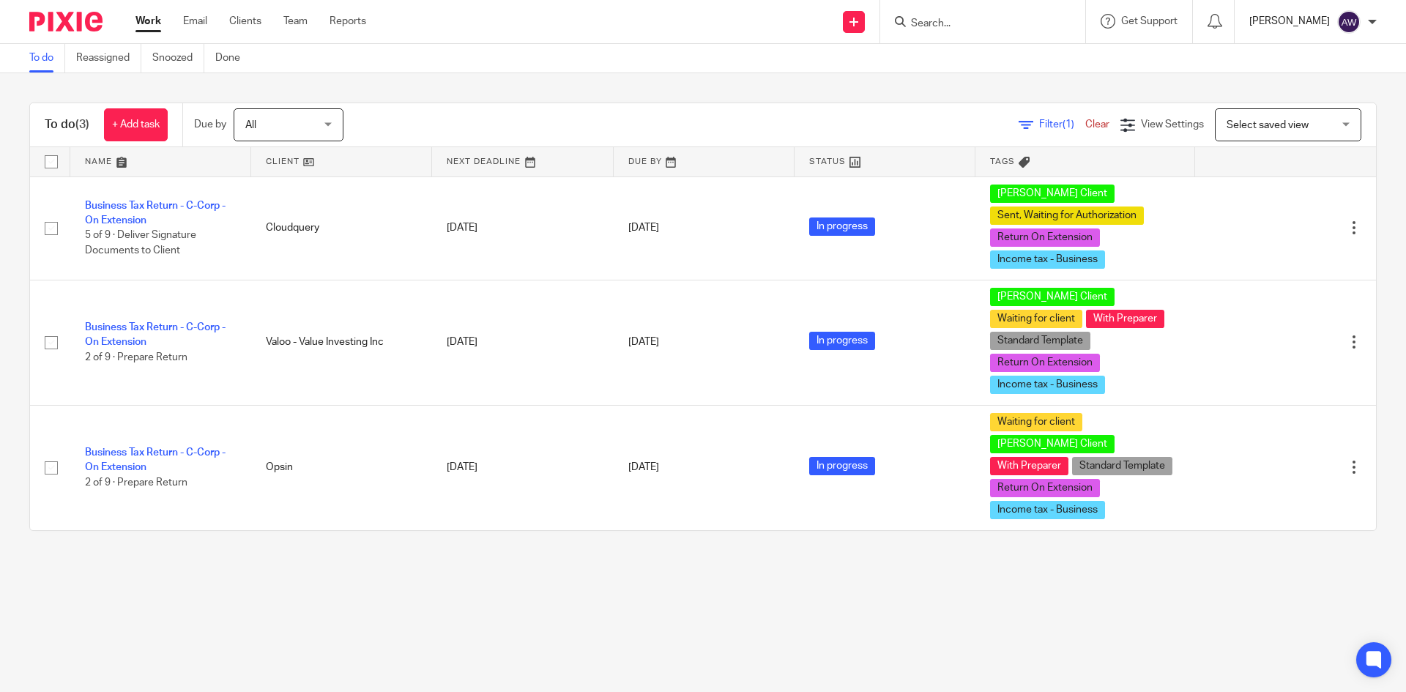
click at [1274, 23] on p "[PERSON_NAME]" at bounding box center [1290, 21] width 81 height 15
click at [1282, 105] on icon at bounding box center [1277, 102] width 11 height 11
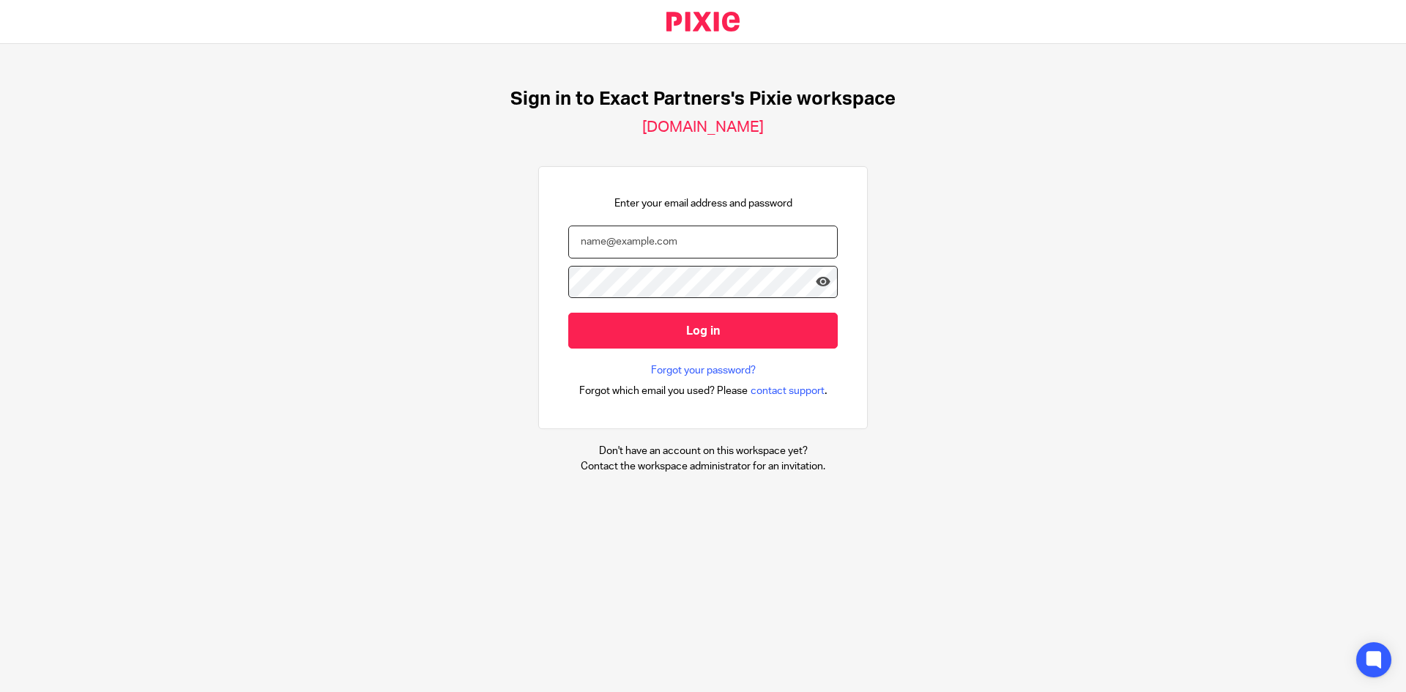
click at [683, 251] on input "email" at bounding box center [703, 242] width 270 height 33
click at [0, 691] on nordpass-autofill-portal at bounding box center [0, 692] width 0 height 0
type input "[EMAIL_ADDRESS][DOMAIN_NAME]"
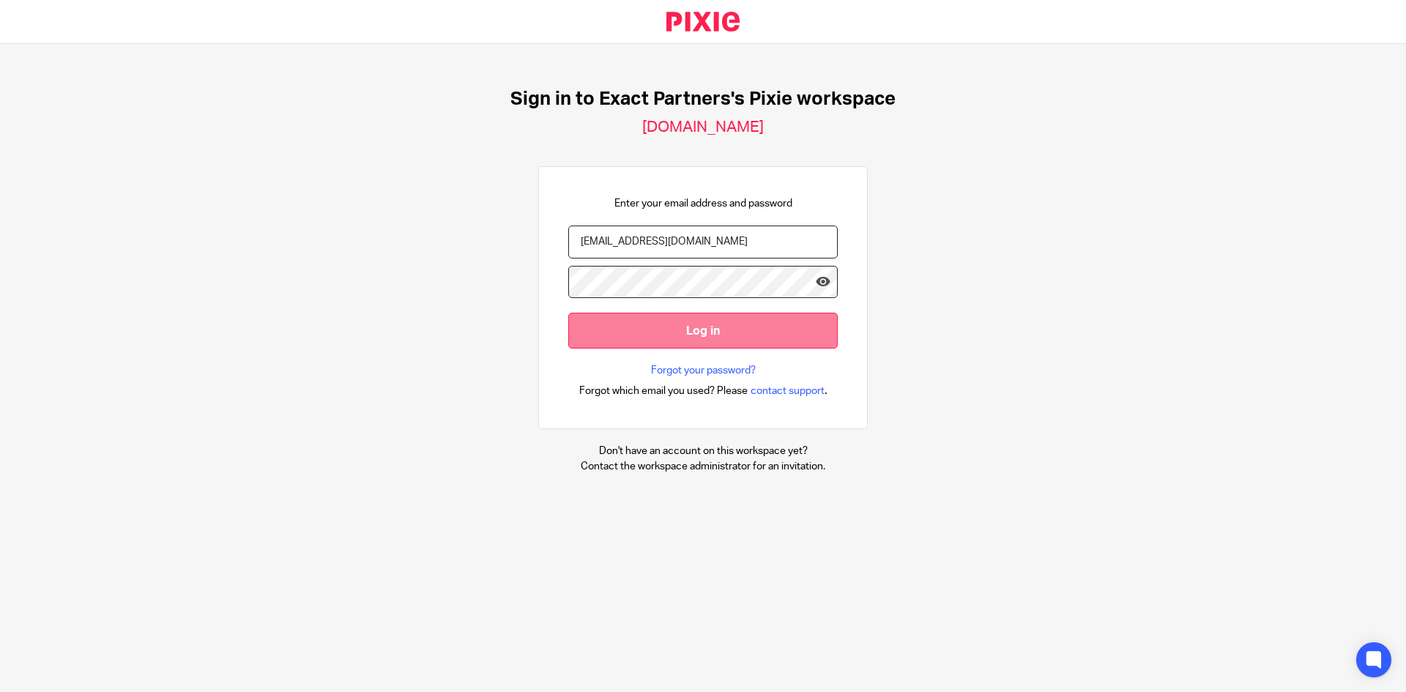
click at [675, 338] on input "Log in" at bounding box center [703, 331] width 270 height 36
